Goal: Information Seeking & Learning: Check status

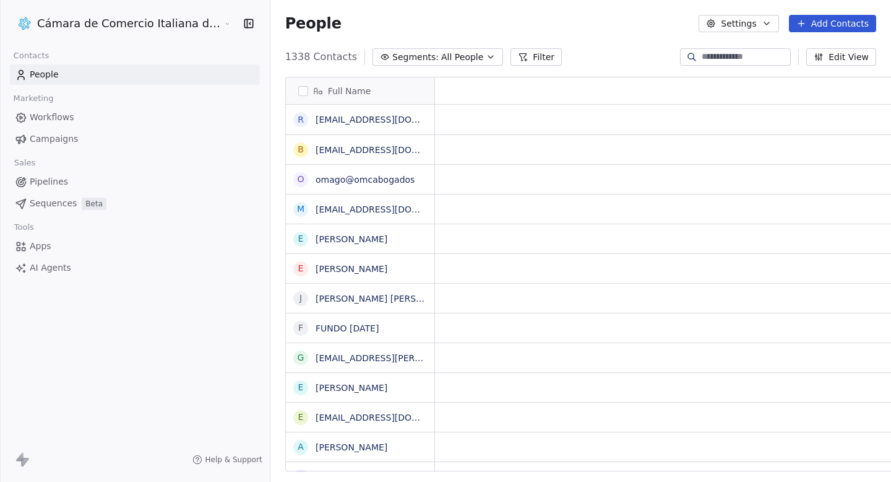
scroll to position [1, 1]
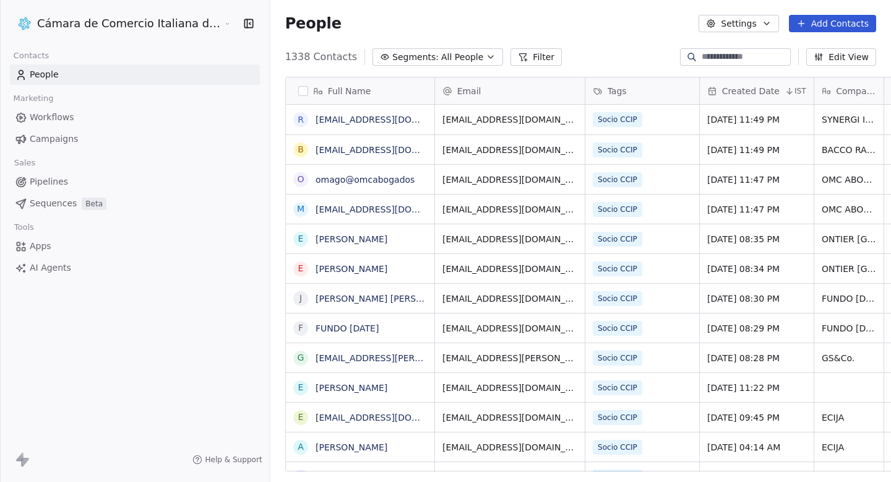
click at [103, 134] on link "Campaigns" at bounding box center [135, 139] width 250 height 20
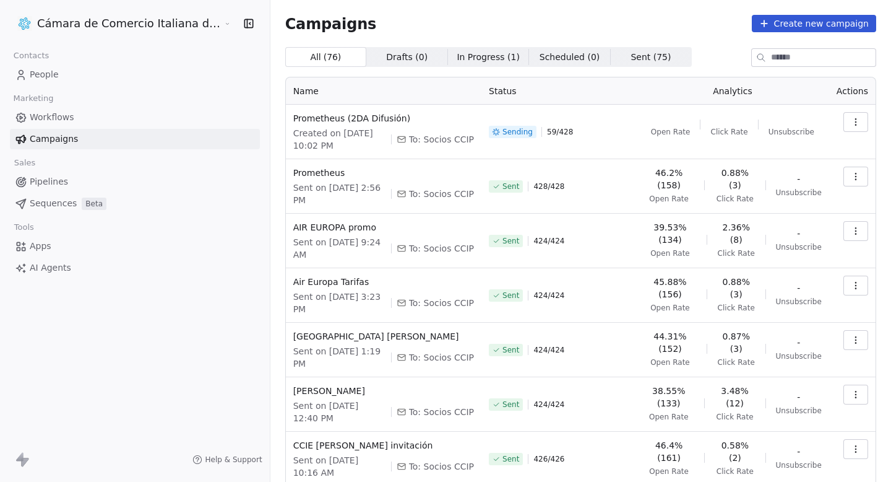
click at [858, 124] on icon "button" at bounding box center [856, 122] width 10 height 10
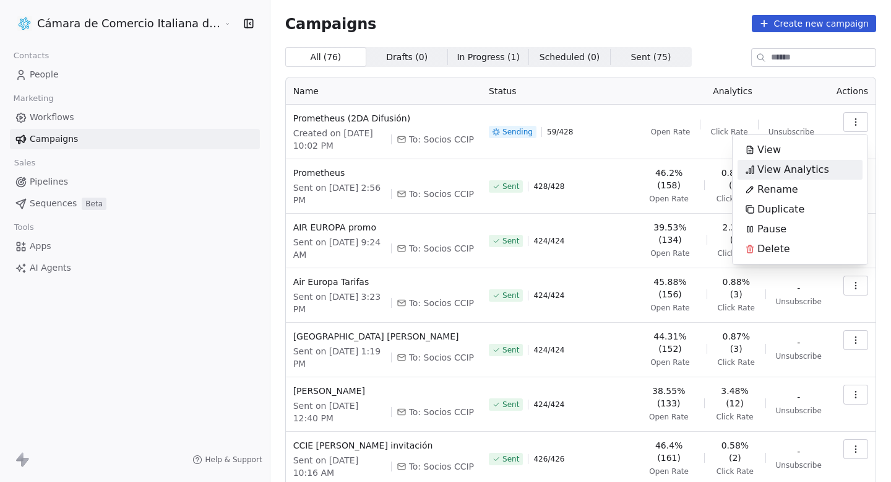
click at [782, 173] on span "View Analytics" at bounding box center [794, 169] width 72 height 15
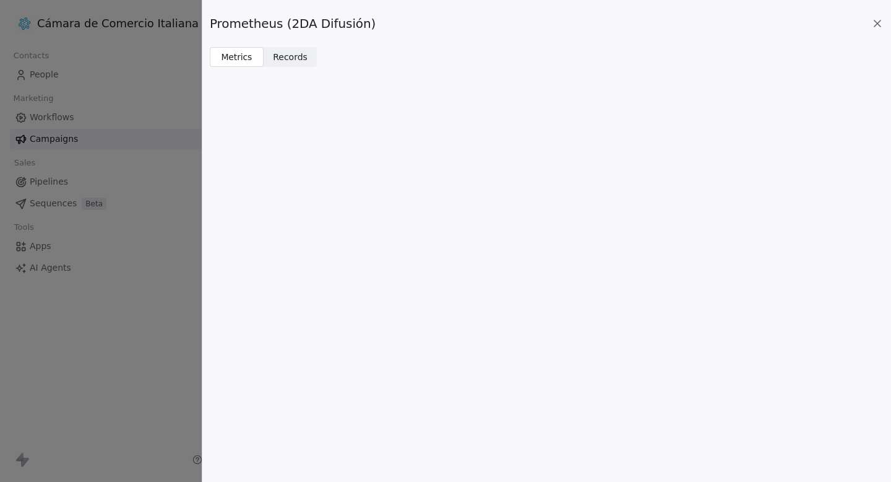
click at [873, 23] on icon at bounding box center [877, 23] width 12 height 12
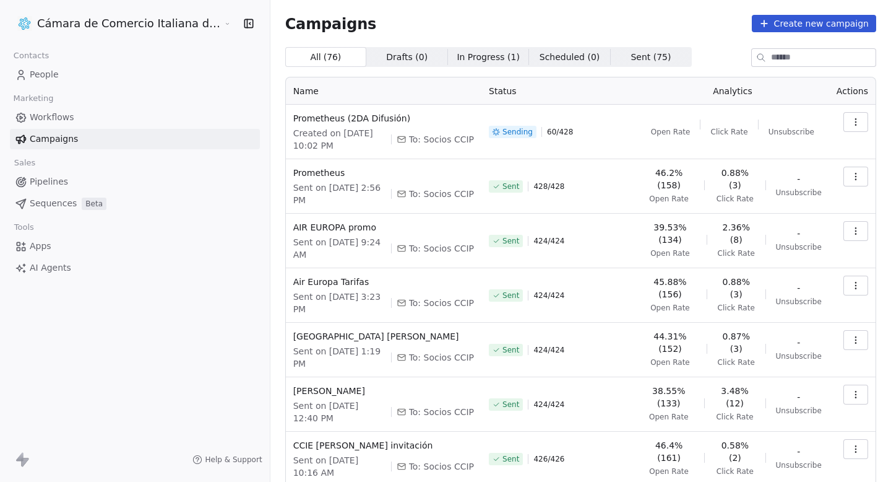
click at [701, 35] on div "Campaigns Create new campaign All ( 76 ) All ( 76 ) Drafts ( 0 ) Drafts ( 0 ) I…" at bounding box center [580, 351] width 591 height 672
click at [854, 115] on button "button" at bounding box center [856, 122] width 25 height 20
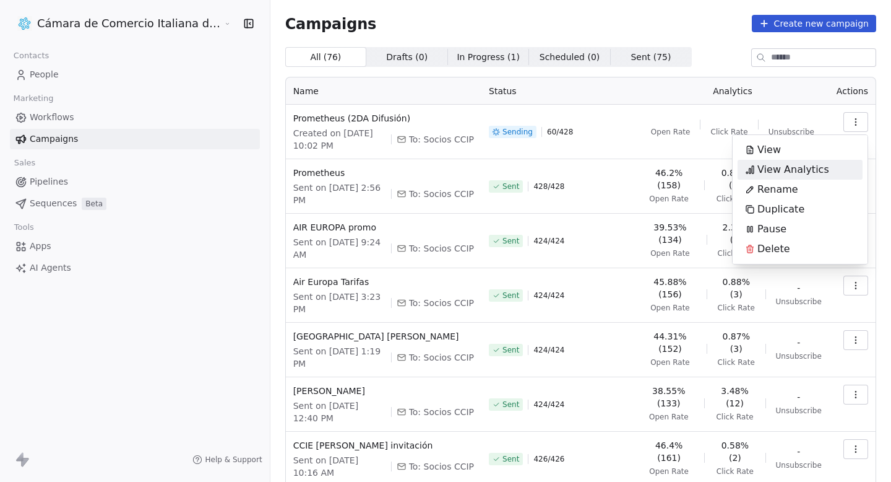
click at [778, 172] on span "View Analytics" at bounding box center [794, 169] width 72 height 15
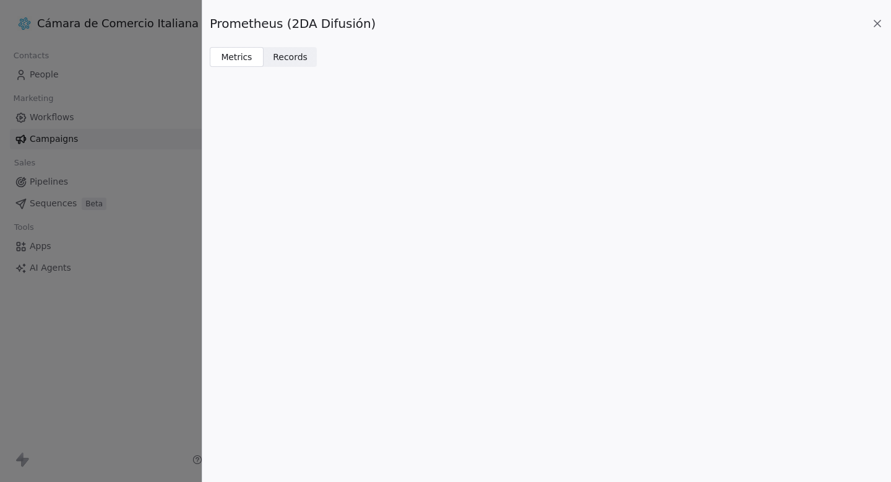
click at [878, 22] on icon at bounding box center [878, 23] width 6 height 6
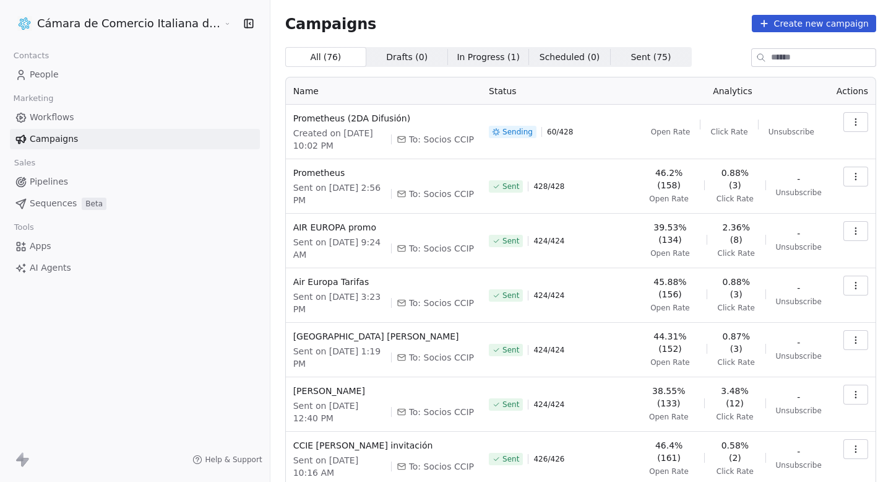
click at [864, 118] on button "button" at bounding box center [856, 122] width 25 height 20
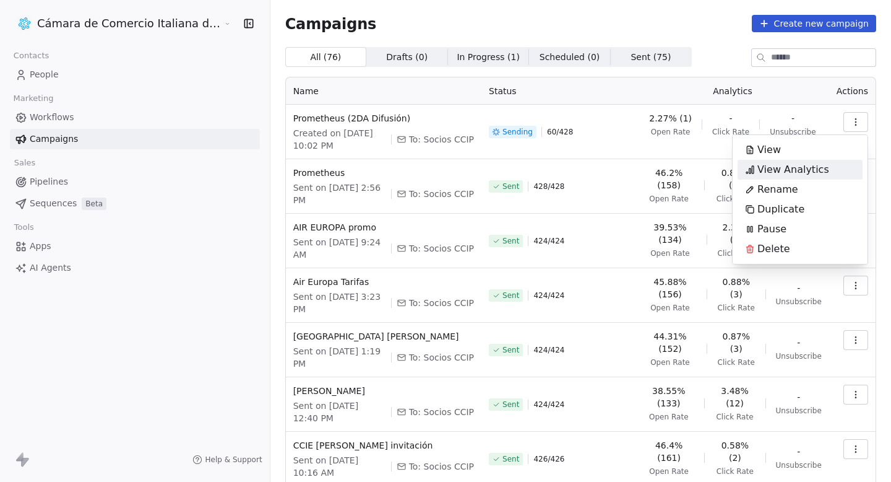
click at [773, 167] on span "View Analytics" at bounding box center [794, 169] width 72 height 15
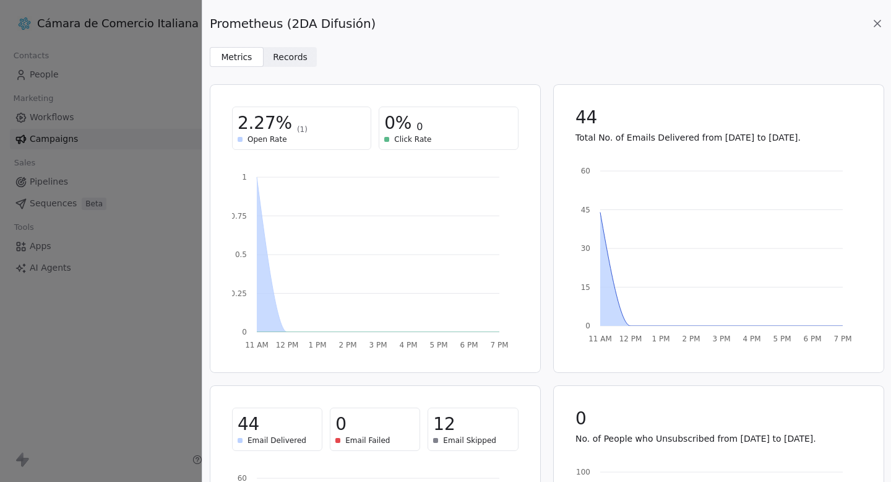
click at [883, 21] on icon at bounding box center [877, 23] width 12 height 12
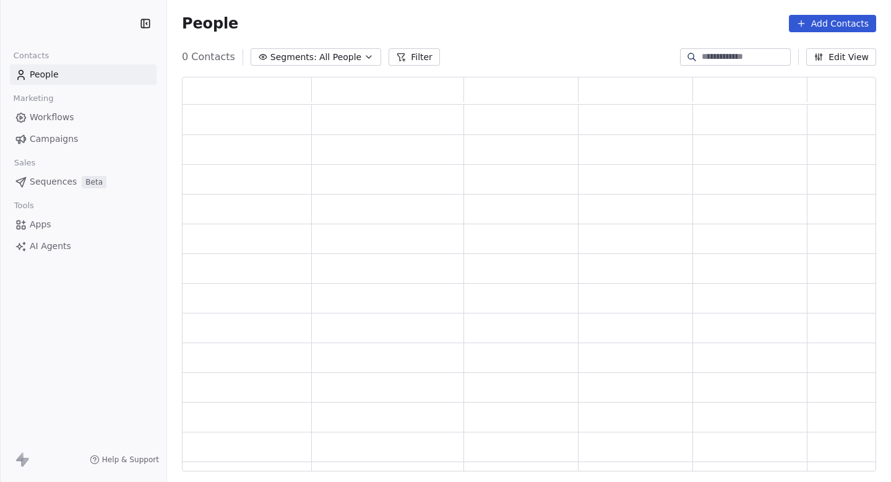
scroll to position [394, 694]
click at [56, 130] on link "Campaigns" at bounding box center [83, 139] width 147 height 20
